Goal: Task Accomplishment & Management: Use online tool/utility

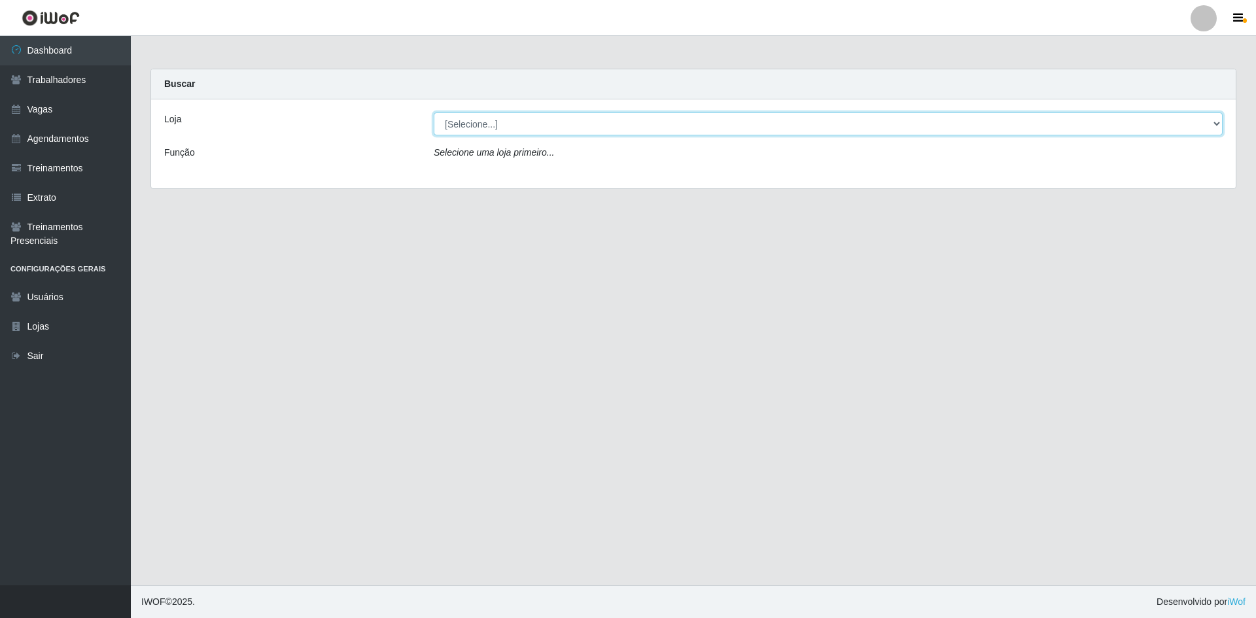
click at [1208, 128] on select "[Selecione...] [GEOGRAPHIC_DATA] - [GEOGRAPHIC_DATA] - [GEOGRAPHIC_DATA] - [GEO…" at bounding box center [828, 124] width 789 height 23
select select "505"
click at [434, 113] on select "[Selecione...] [GEOGRAPHIC_DATA] - [GEOGRAPHIC_DATA] - [GEOGRAPHIC_DATA] - [GEO…" at bounding box center [828, 124] width 789 height 23
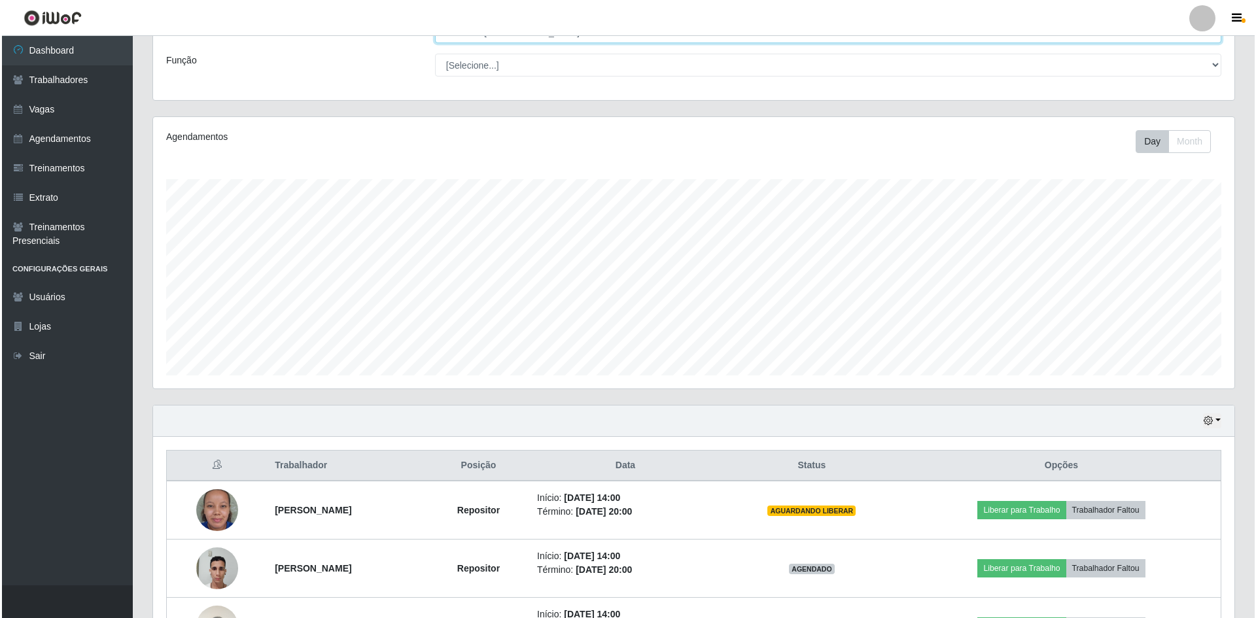
scroll to position [192, 0]
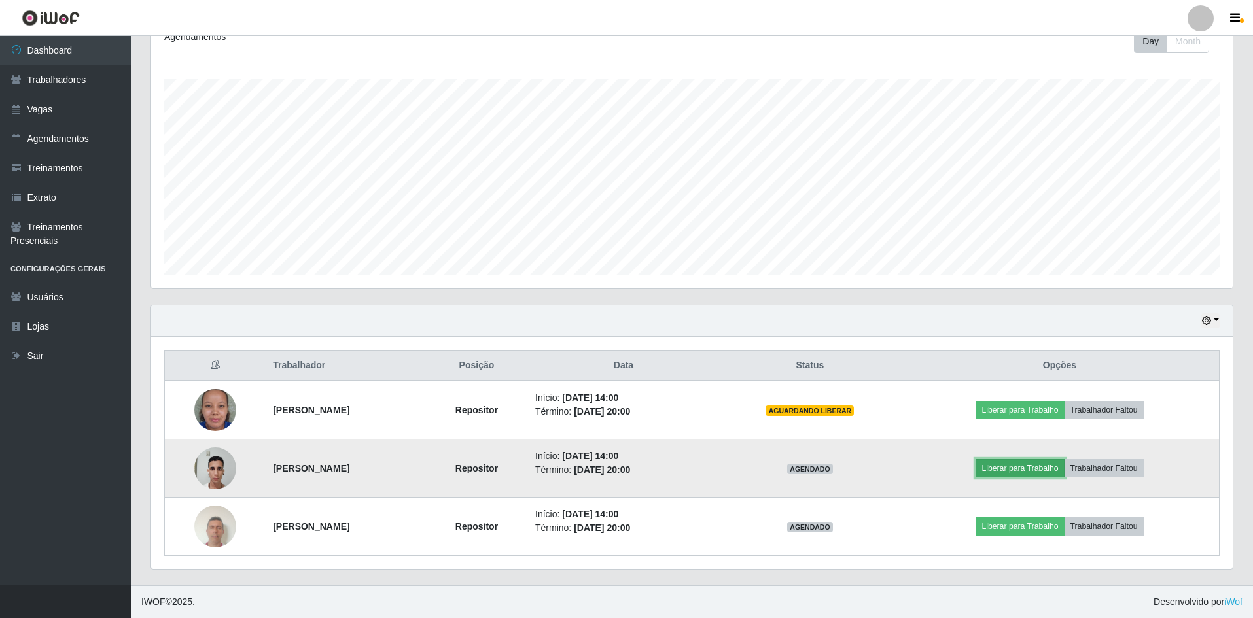
click at [1018, 467] on button "Liberar para Trabalho" at bounding box center [1020, 468] width 88 height 18
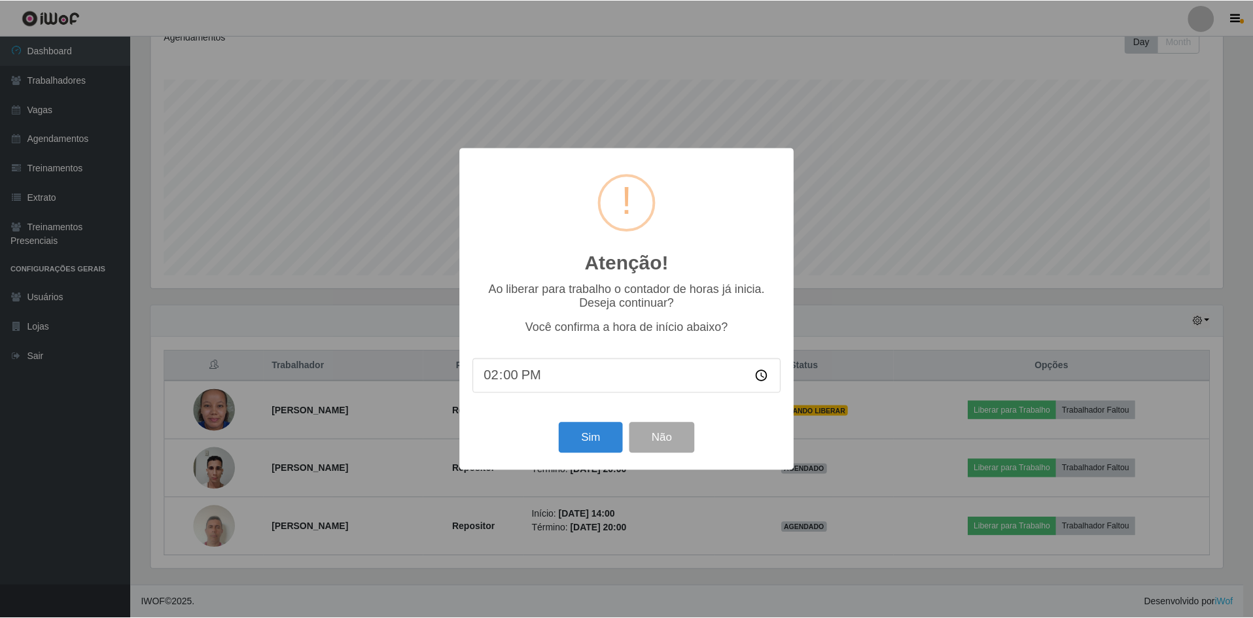
scroll to position [272, 1075]
click at [591, 445] on button "Sim" at bounding box center [591, 438] width 63 height 31
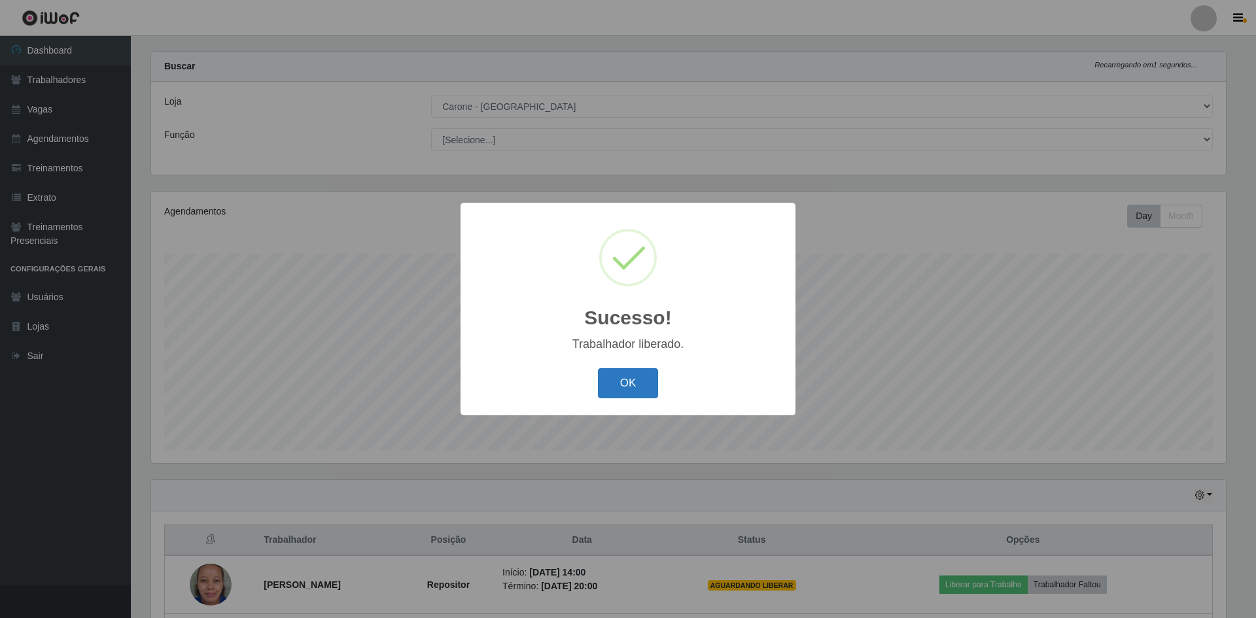
click at [622, 381] on button "OK" at bounding box center [628, 383] width 61 height 31
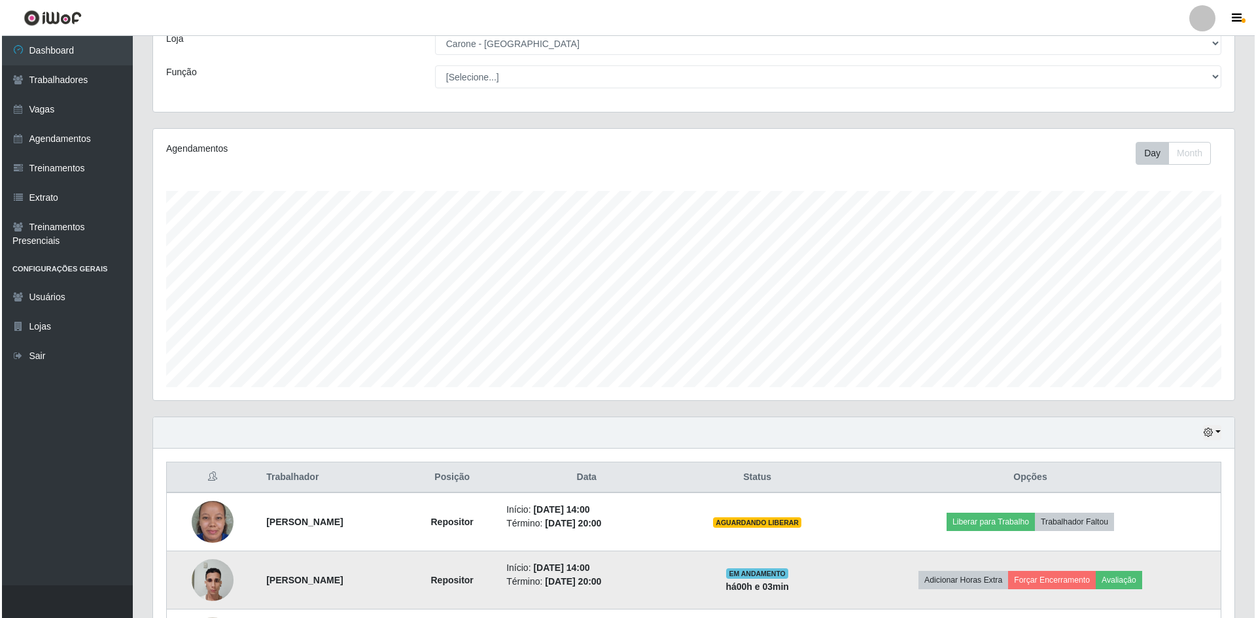
scroll to position [192, 0]
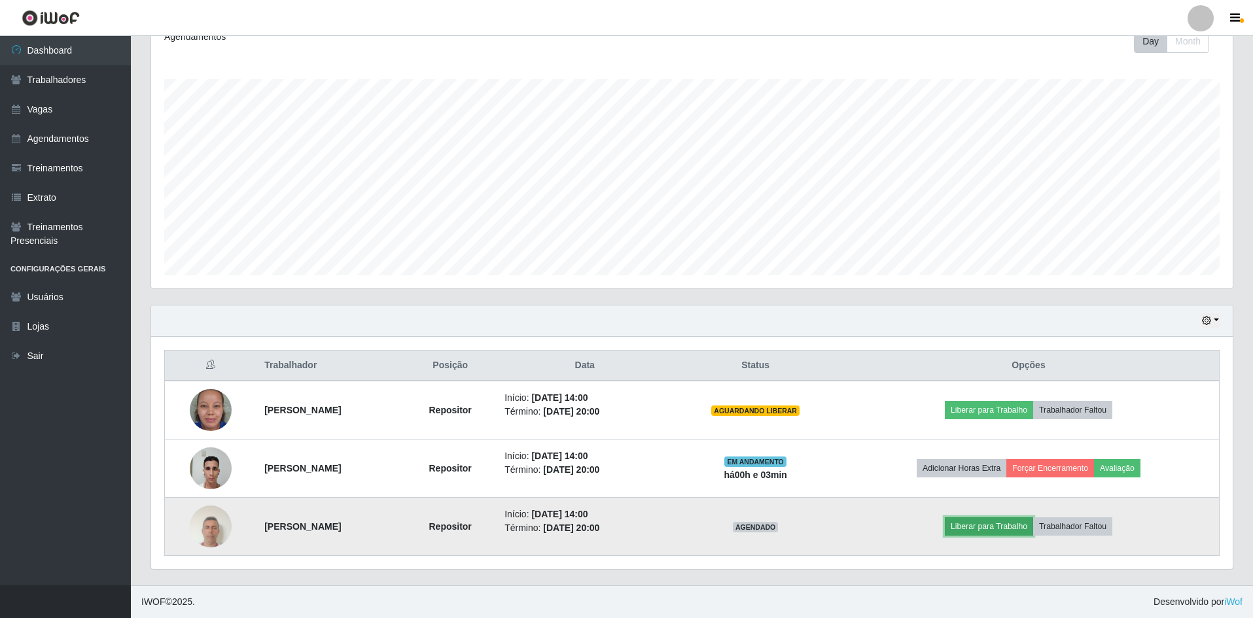
click at [1015, 527] on button "Liberar para Trabalho" at bounding box center [989, 527] width 88 height 18
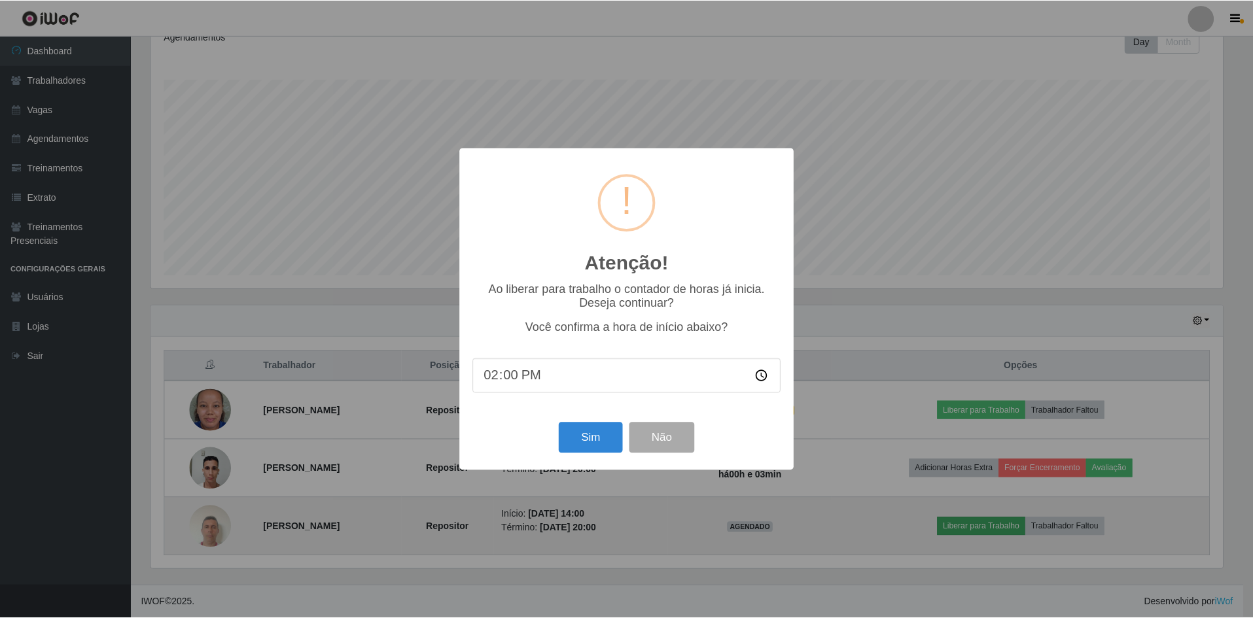
scroll to position [272, 1075]
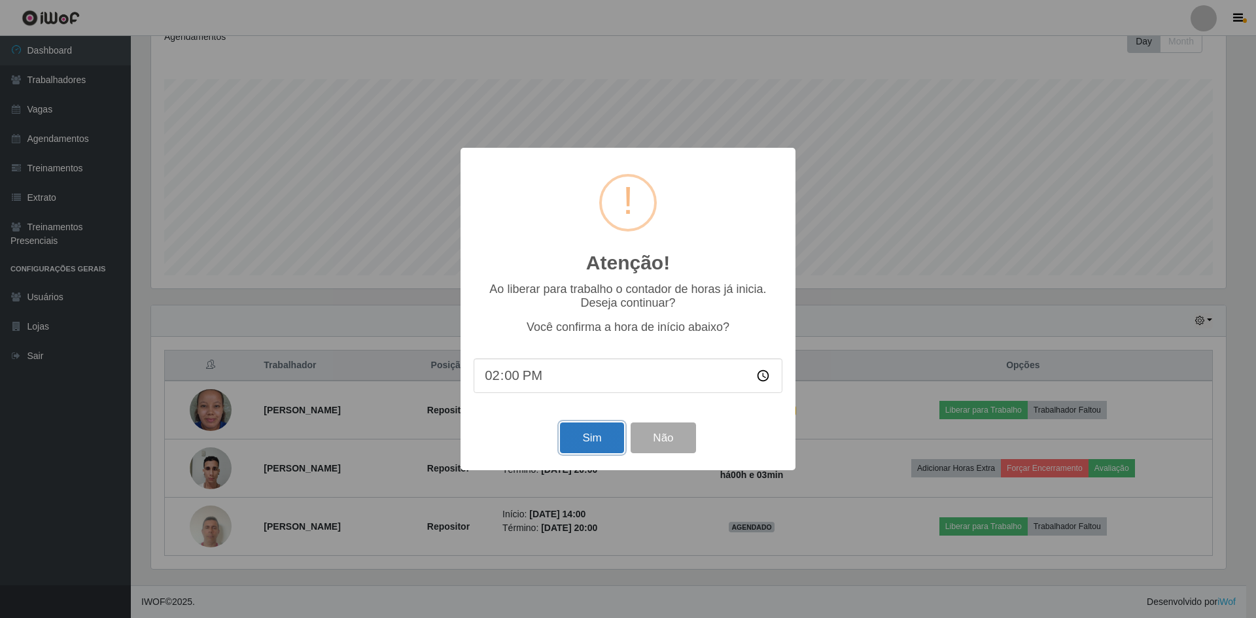
click at [597, 450] on button "Sim" at bounding box center [591, 438] width 63 height 31
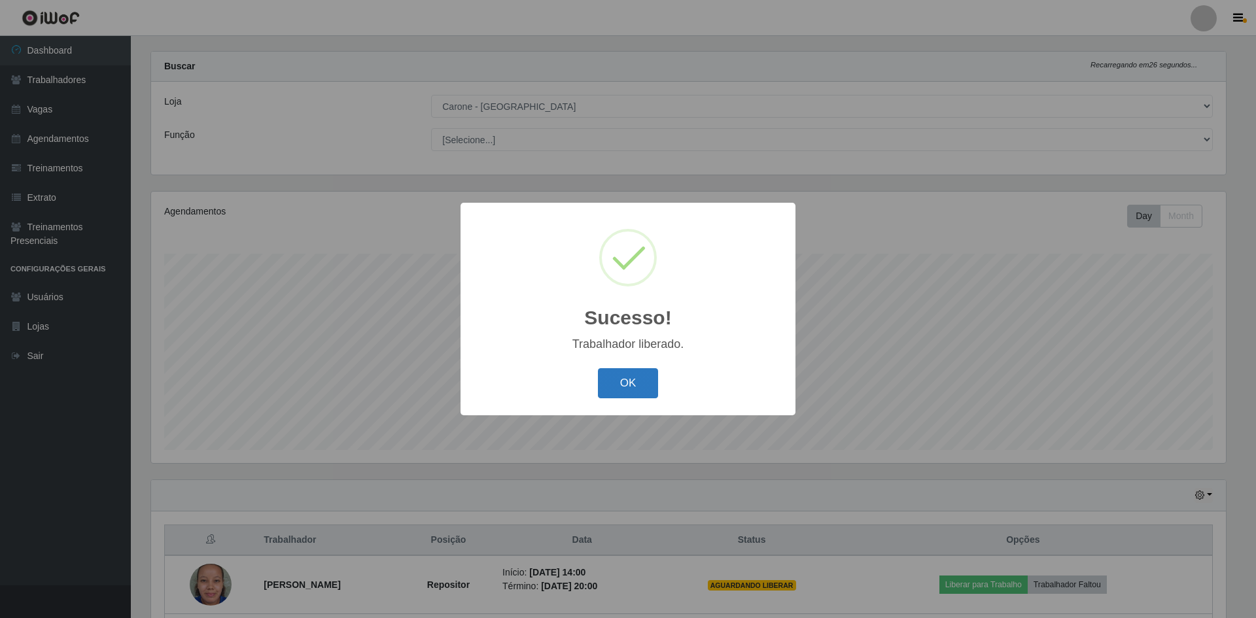
click at [638, 394] on button "OK" at bounding box center [628, 383] width 61 height 31
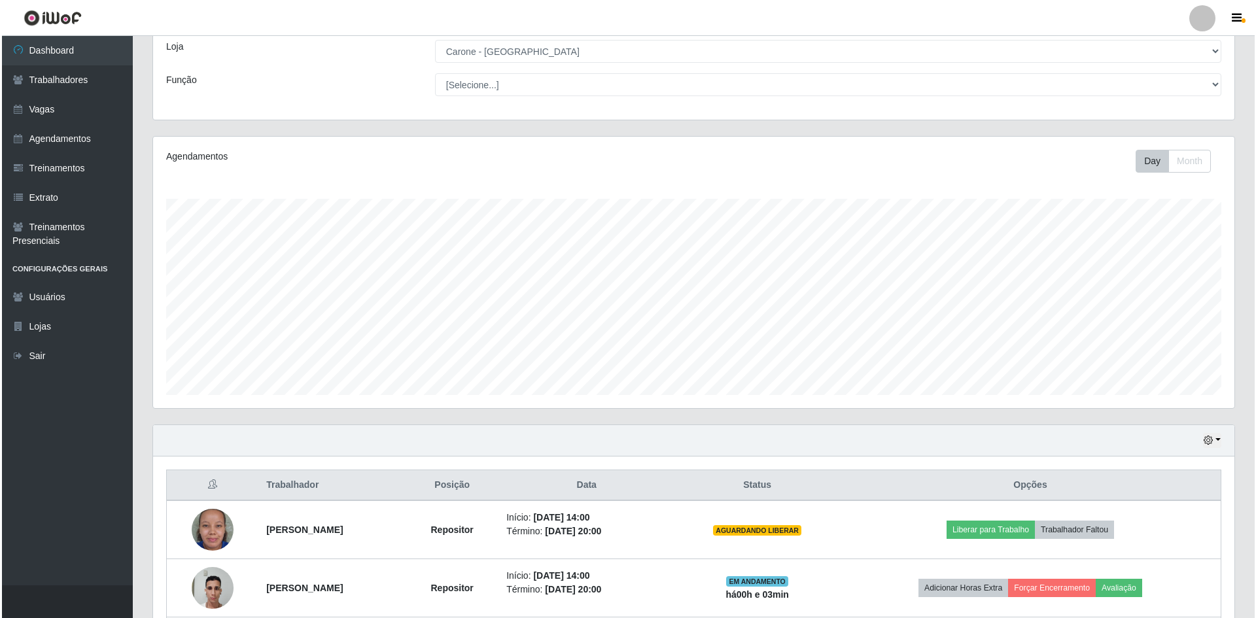
scroll to position [149, 0]
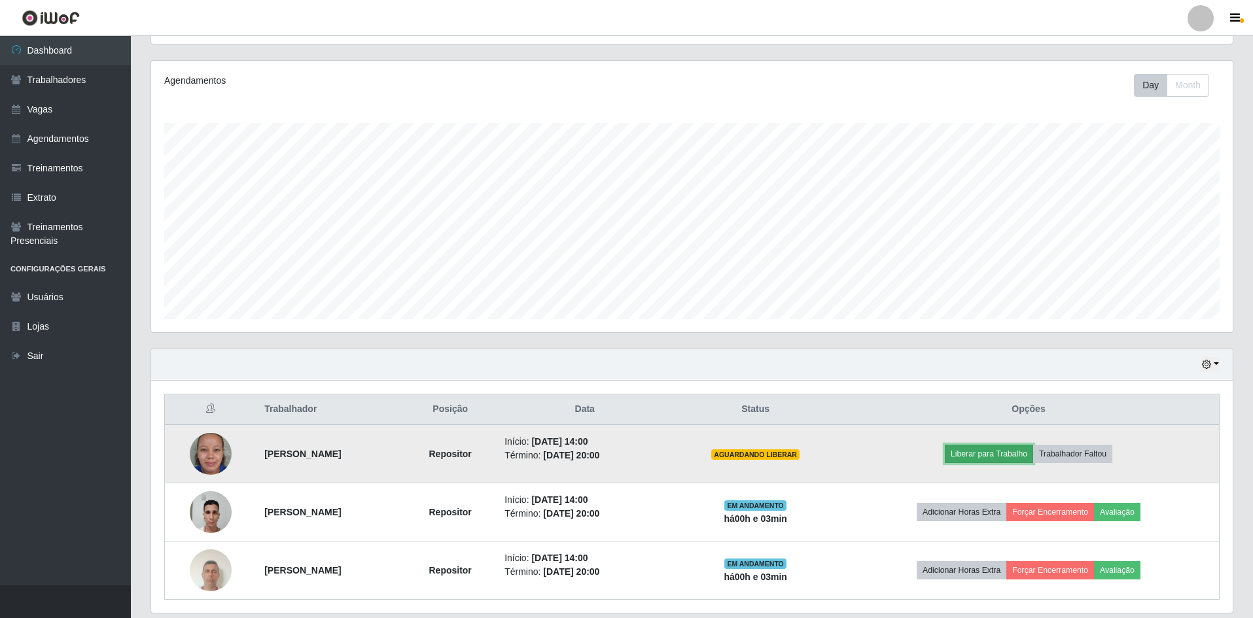
click at [1001, 458] on button "Liberar para Trabalho" at bounding box center [989, 454] width 88 height 18
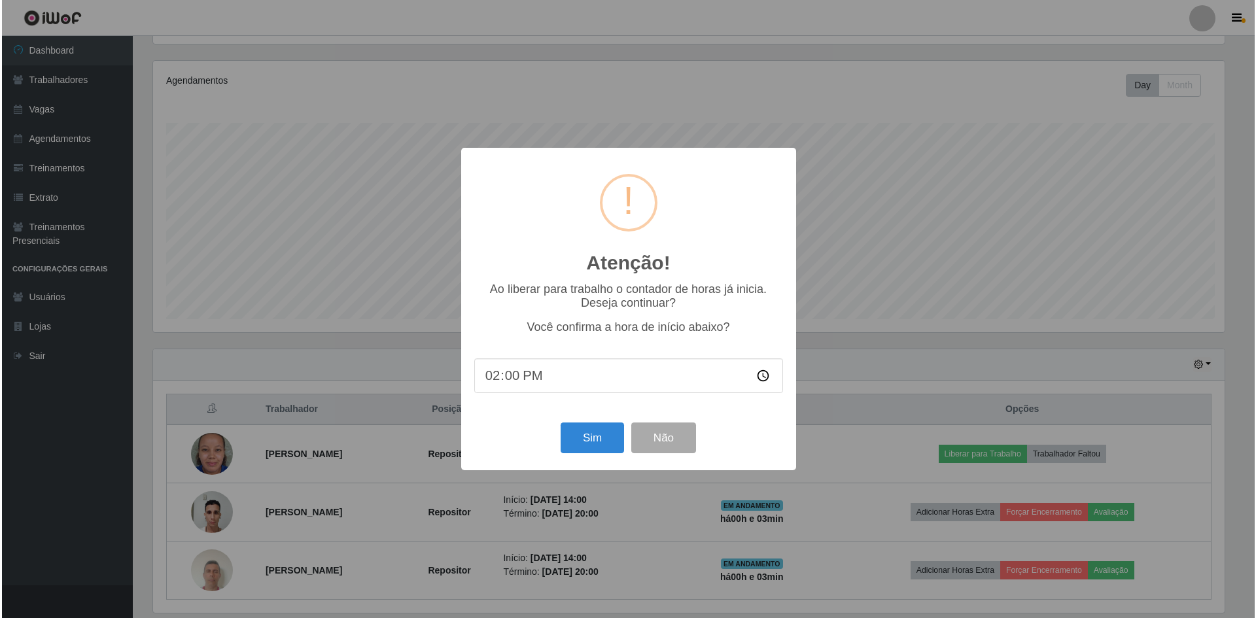
scroll to position [272, 1075]
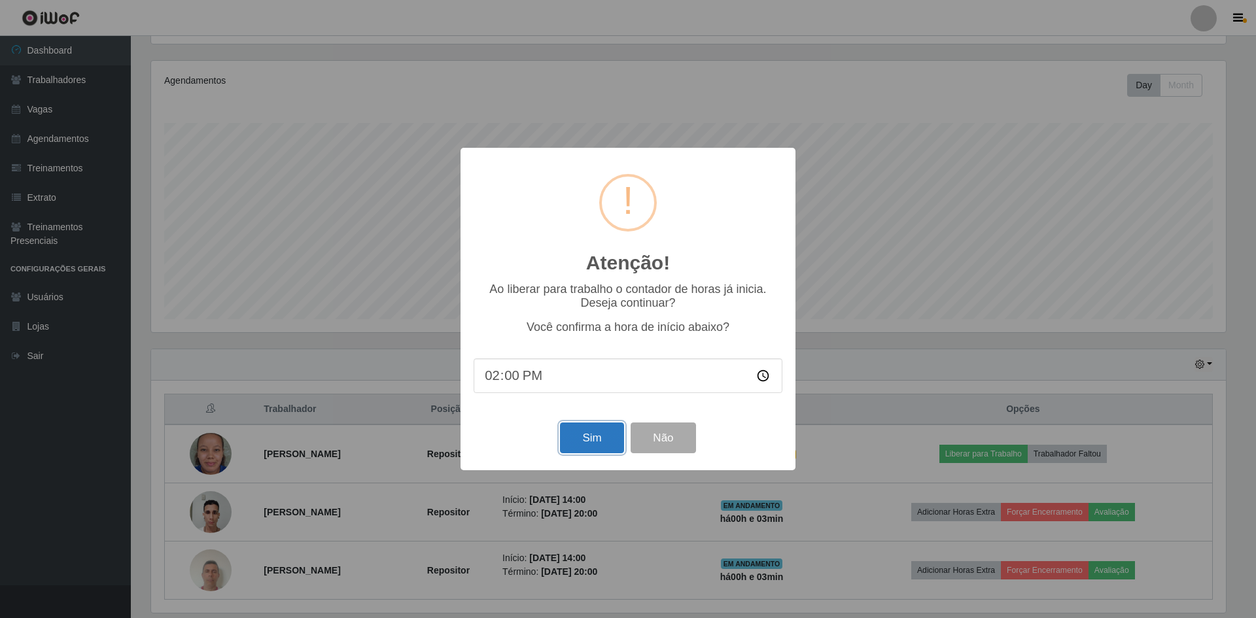
click at [589, 442] on button "Sim" at bounding box center [591, 438] width 63 height 31
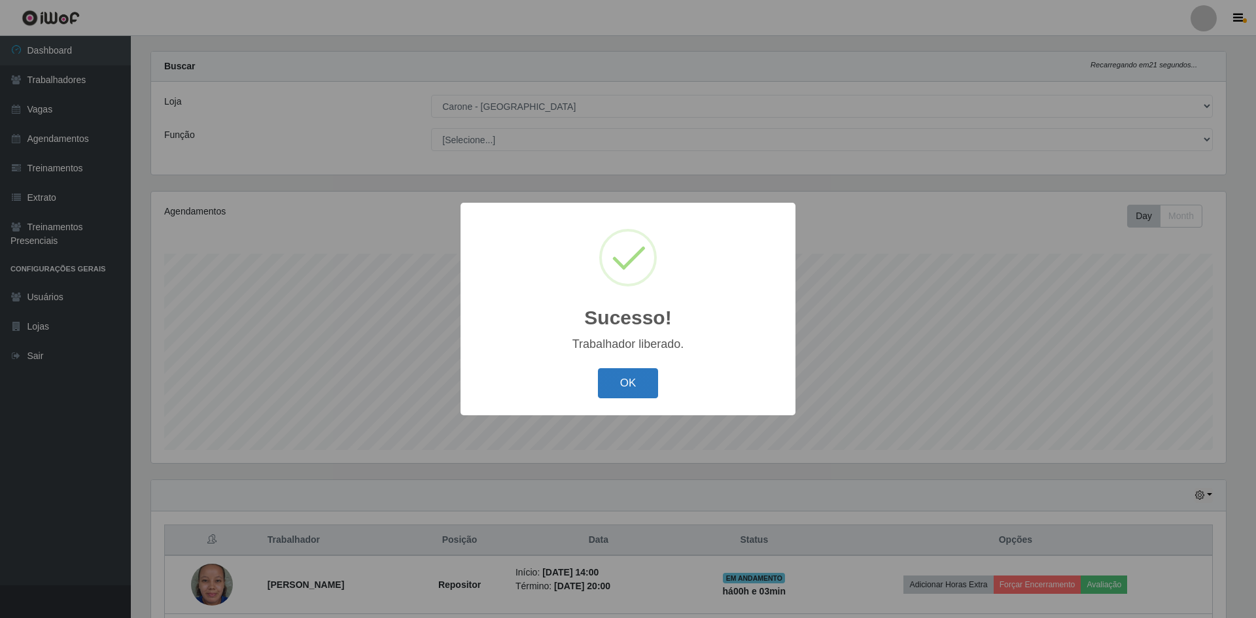
click at [652, 389] on button "OK" at bounding box center [628, 383] width 61 height 31
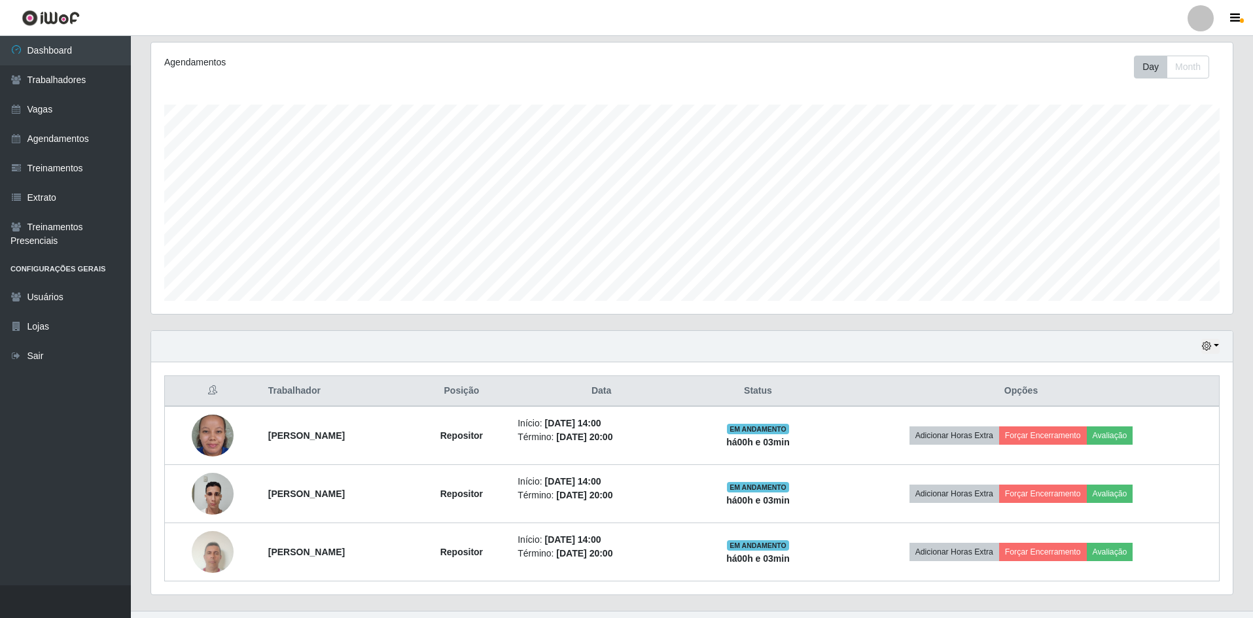
scroll to position [192, 0]
